Goal: Information Seeking & Learning: Learn about a topic

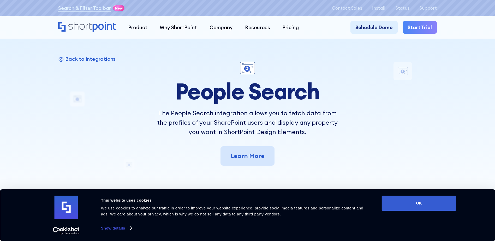
click at [244, 158] on link "Learn More" at bounding box center [247, 155] width 54 height 19
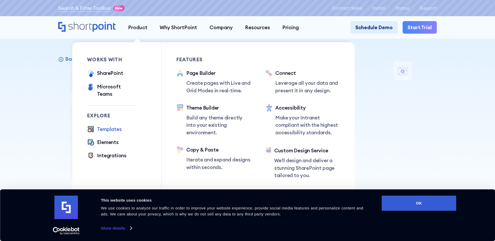
click at [105, 126] on div "Templates" at bounding box center [109, 129] width 25 height 7
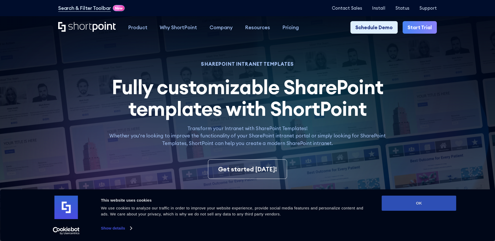
click at [407, 201] on button "OK" at bounding box center [419, 203] width 75 height 15
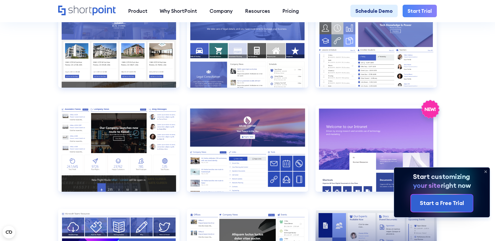
scroll to position [783, 0]
